Goal: Transaction & Acquisition: Purchase product/service

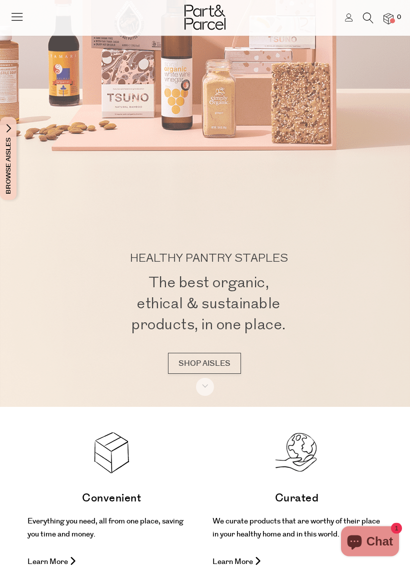
scroll to position [162, 0]
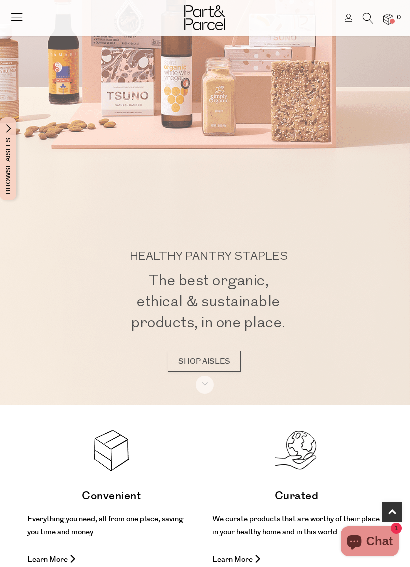
click at [218, 357] on link "SHOP AISLES" at bounding box center [204, 361] width 73 height 21
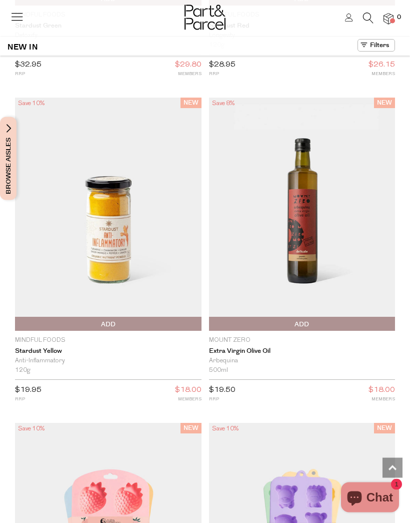
scroll to position [1315, 0]
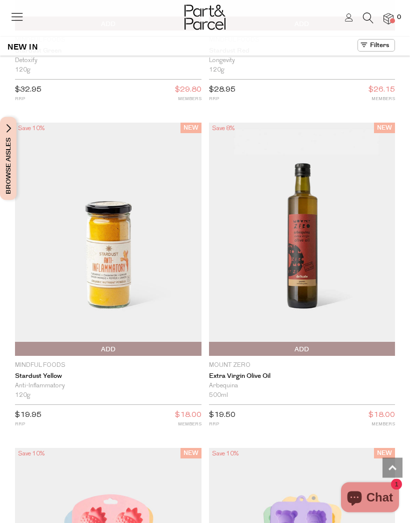
click at [23, 15] on icon at bounding box center [17, 17] width 14 height 14
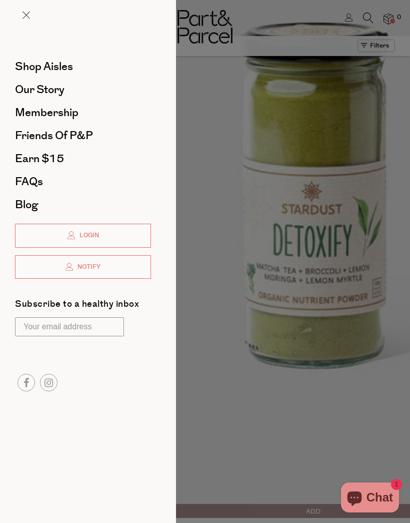
click at [58, 85] on span "Our Story" at bounding box center [40, 90] width 50 height 16
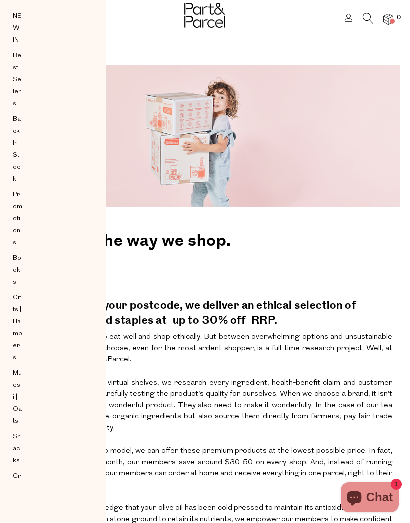
click at [29, 9] on div "Aisles Clear NEW IN Best Sellers Back In Stock Promotions Books Gifts | Hampers…" at bounding box center [23, 243] width 47 height 487
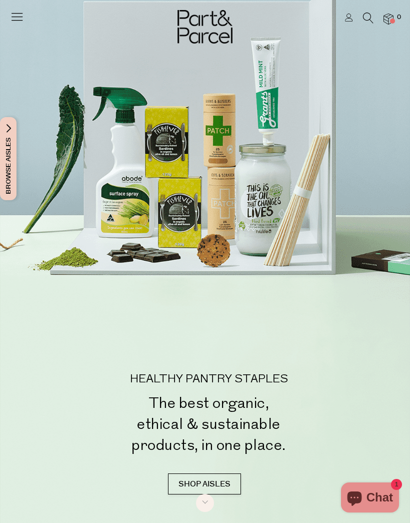
click at [59, 60] on div at bounding box center [205, 261] width 410 height 523
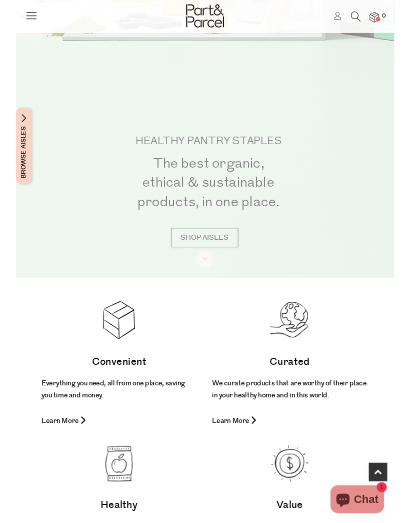
scroll to position [265, 0]
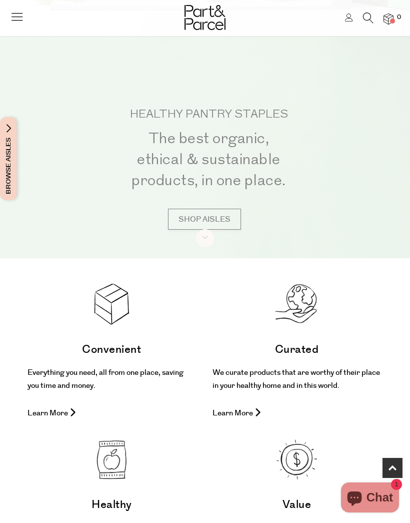
click at [216, 226] on link "SHOP AISLES" at bounding box center [204, 219] width 73 height 21
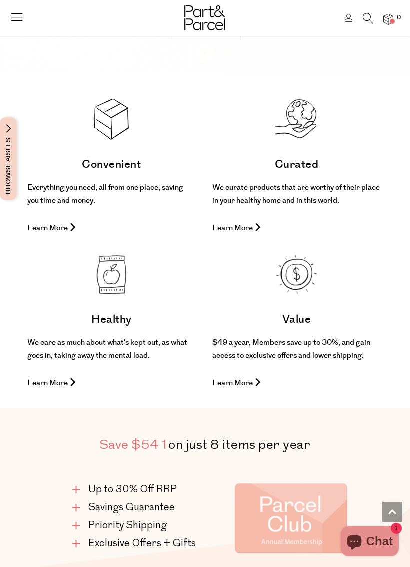
scroll to position [494, 0]
click at [108, 177] on div "Convenient Everything you need, all from one place, saving you time and money. …" at bounding box center [112, 195] width 169 height 80
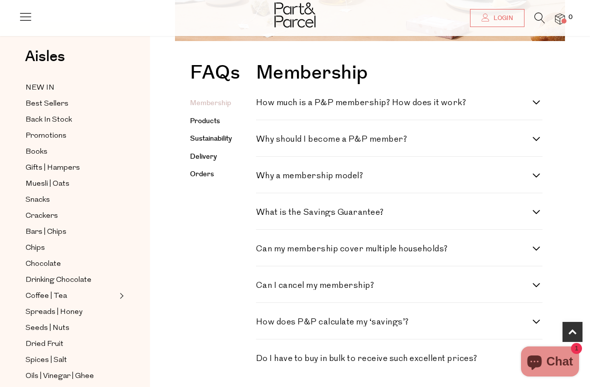
scroll to position [183, 0]
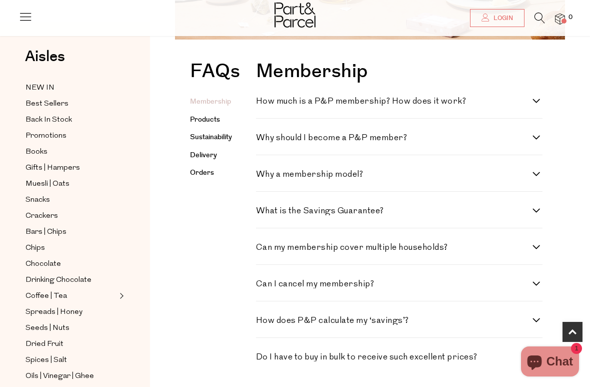
click at [35, 228] on span "Bars | Chips" at bounding box center [46, 232] width 41 height 12
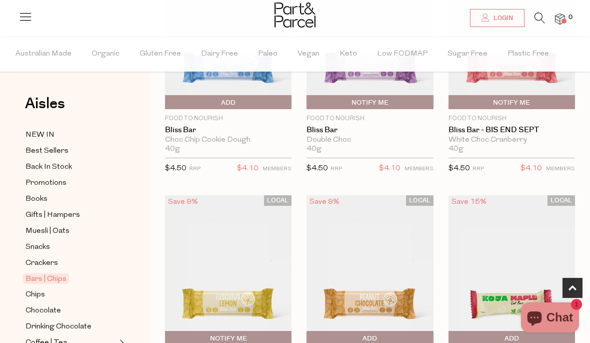
scroll to position [170, 0]
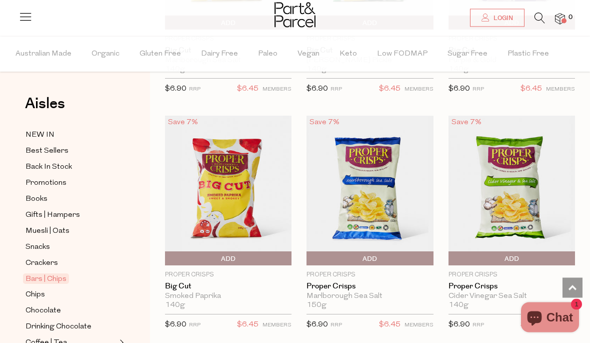
scroll to position [4768, 0]
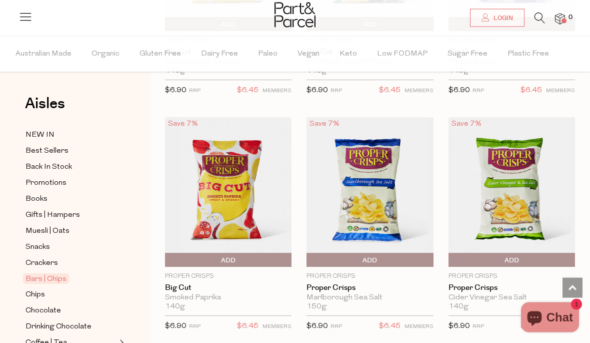
click at [40, 295] on span "Chips" at bounding box center [36, 295] width 20 height 12
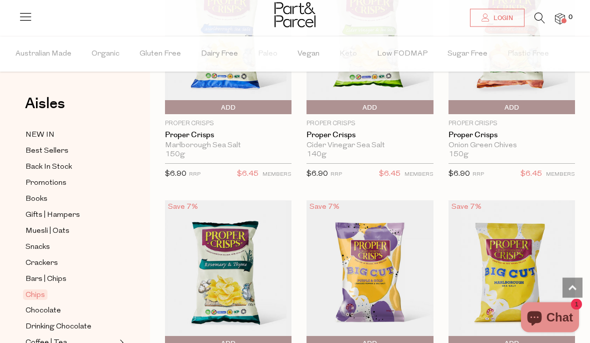
scroll to position [655, 0]
click at [34, 305] on span "Chocolate" at bounding box center [44, 311] width 36 height 12
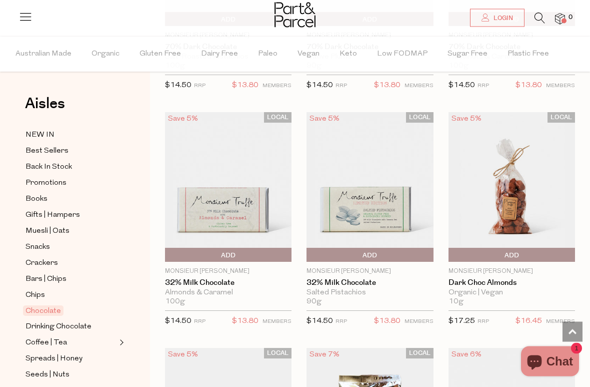
scroll to position [2645, 0]
click at [168, 230] on img at bounding box center [228, 187] width 127 height 150
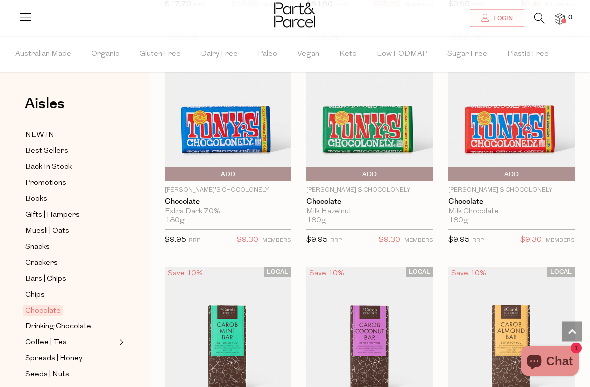
scroll to position [3212, 0]
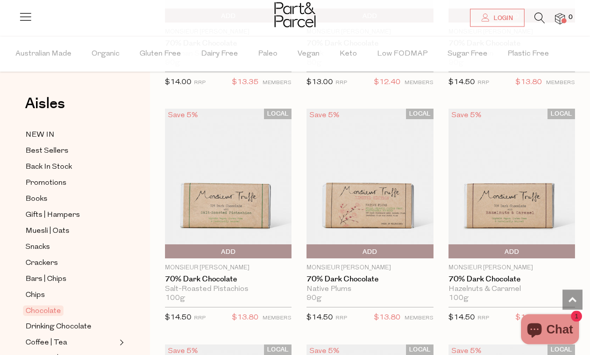
scroll to position [2391, 0]
